Goal: Check status: Check status

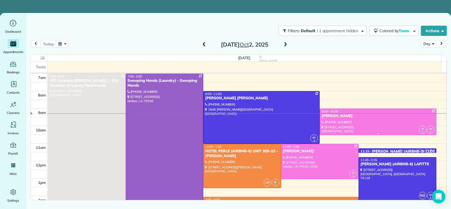
click at [345, 109] on div at bounding box center [378, 122] width 116 height 26
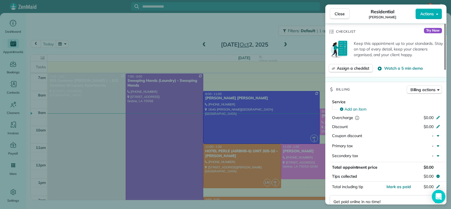
scroll to position [175, 0]
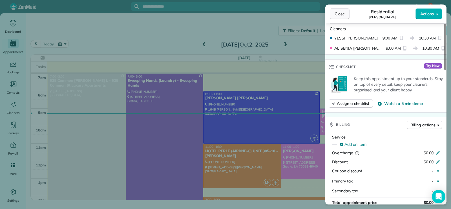
click at [336, 12] on span "Close" at bounding box center [340, 14] width 10 height 6
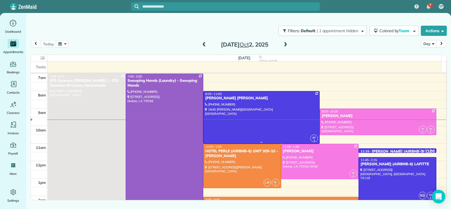
scroll to position [35, 0]
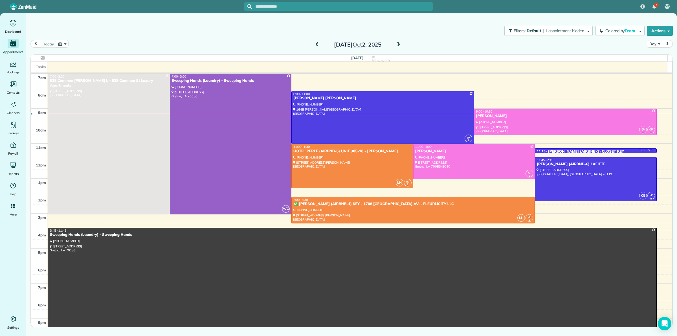
click at [397, 43] on span at bounding box center [398, 44] width 6 height 5
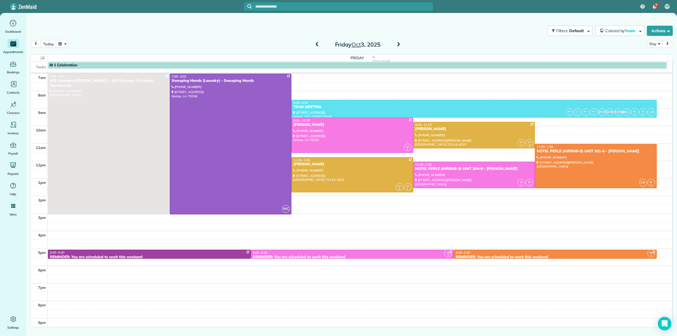
click at [314, 46] on span at bounding box center [317, 44] width 6 height 5
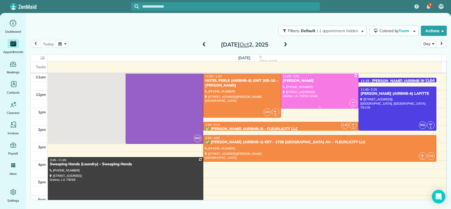
scroll to position [35, 0]
